Goal: Book appointment/travel/reservation

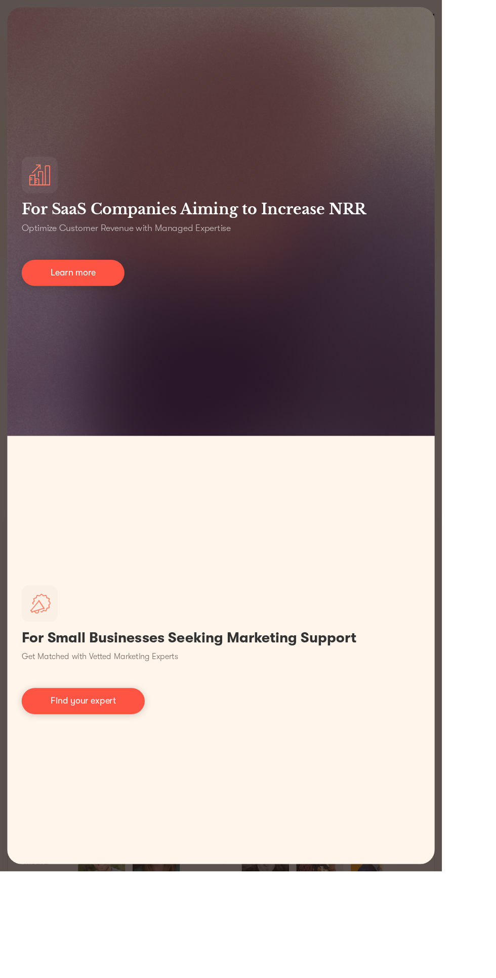
click at [123, 802] on link "Find your expert" at bounding box center [93, 787] width 138 height 29
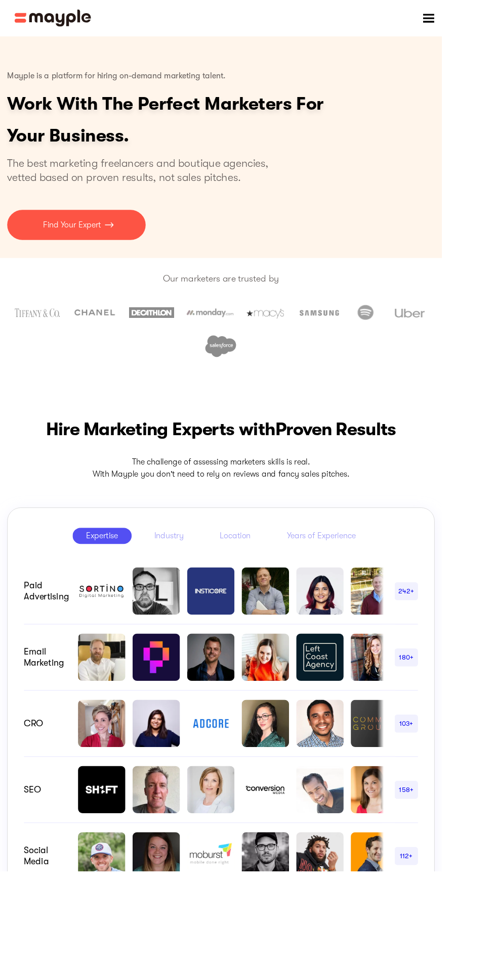
click at [488, 21] on div "menu" at bounding box center [480, 20] width 30 height 30
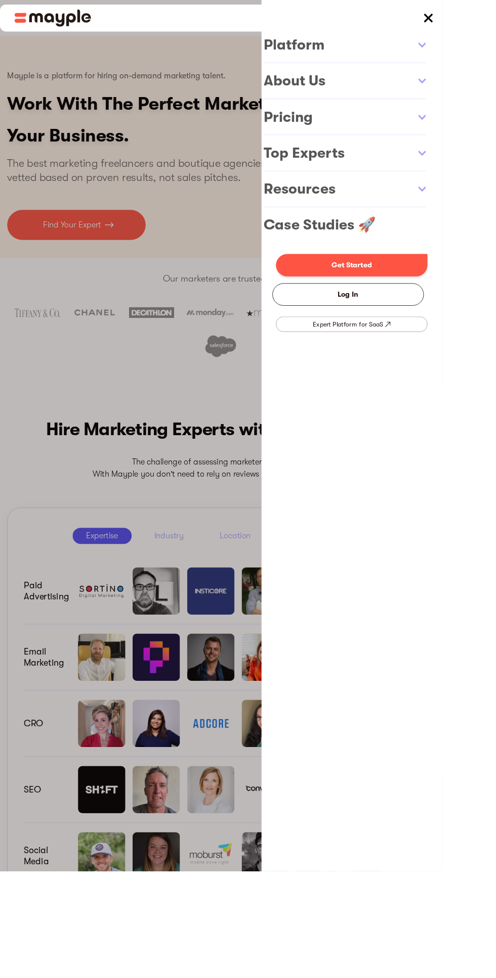
click at [457, 303] on link "Get Started" at bounding box center [394, 297] width 170 height 25
click at [467, 301] on link "Get Started" at bounding box center [394, 297] width 170 height 25
click at [442, 339] on link "Log In" at bounding box center [390, 330] width 170 height 25
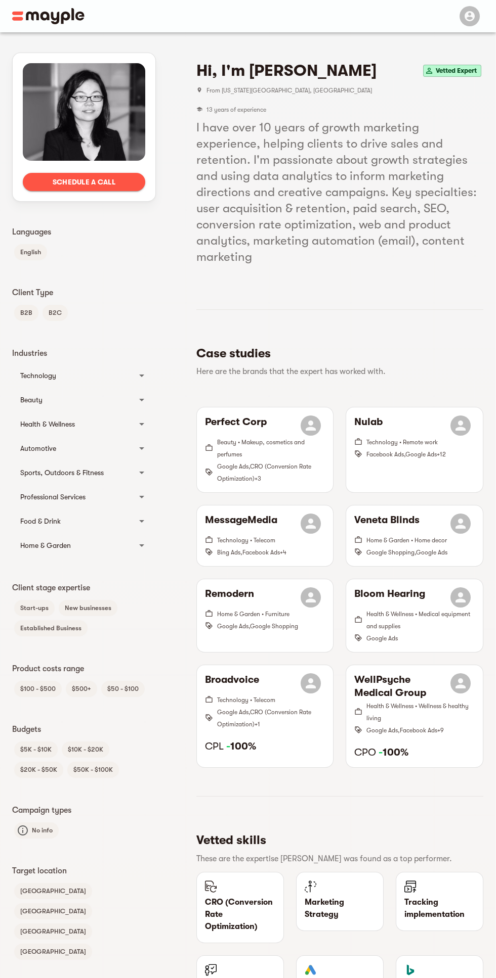
click at [100, 185] on span "Schedule a call" at bounding box center [84, 182] width 106 height 12
